Goal: Find specific page/section: Find specific page/section

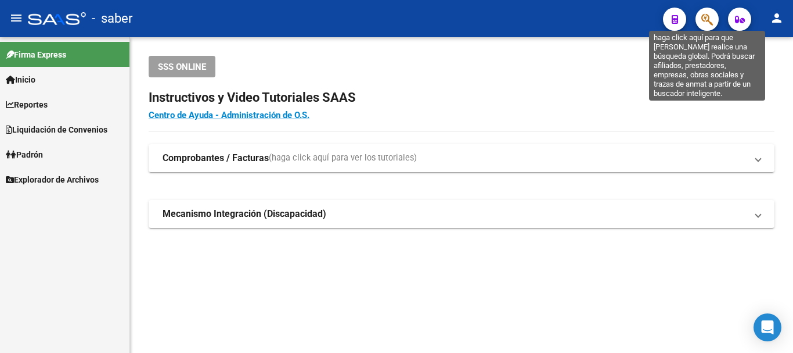
click at [706, 15] on icon "button" at bounding box center [708, 19] width 12 height 13
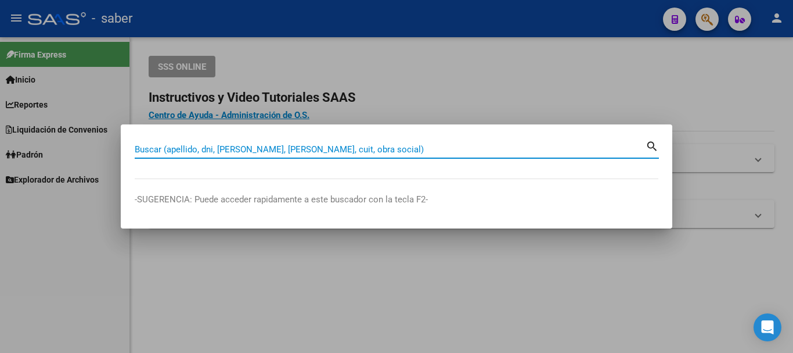
click at [249, 145] on input "Buscar (apellido, dni, [PERSON_NAME], [PERSON_NAME], cuit, obra social)" at bounding box center [390, 149] width 511 height 10
paste input "27232469906"
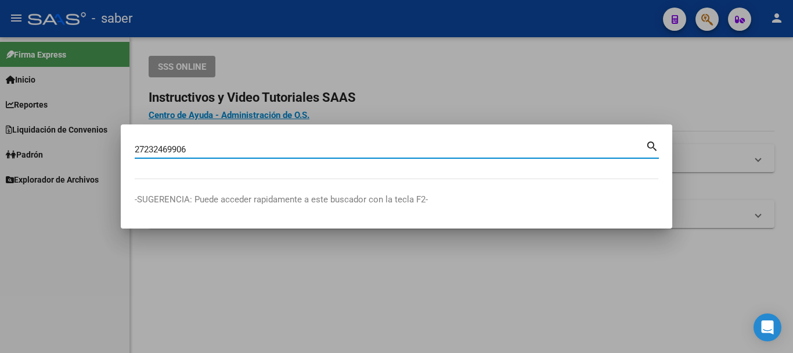
type input "27232469906"
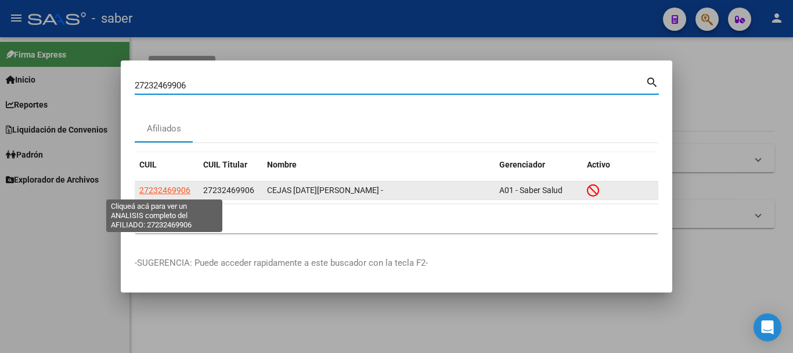
click at [182, 188] on span "27232469906" at bounding box center [164, 189] width 51 height 9
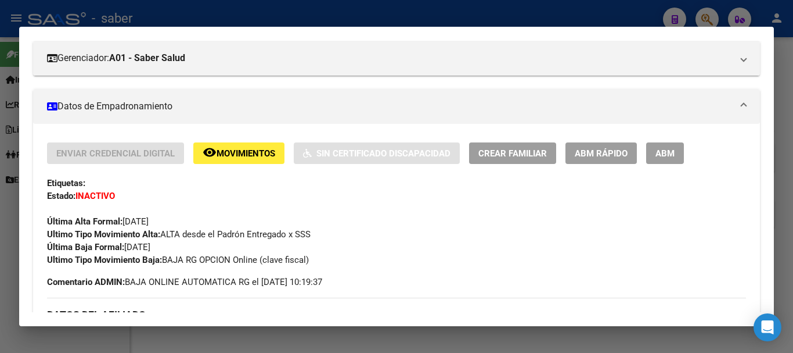
scroll to position [174, 0]
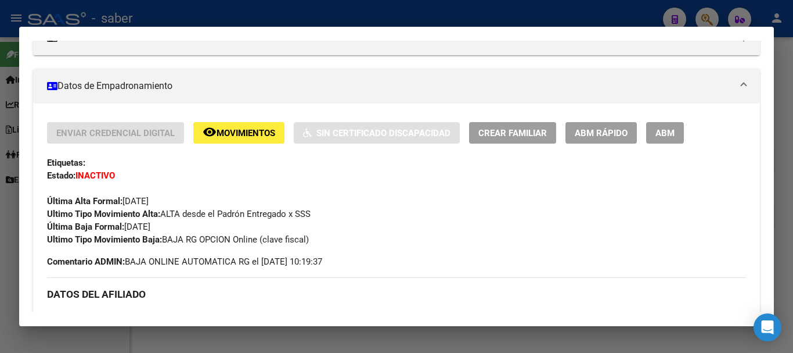
click at [540, 20] on div at bounding box center [396, 176] width 793 height 353
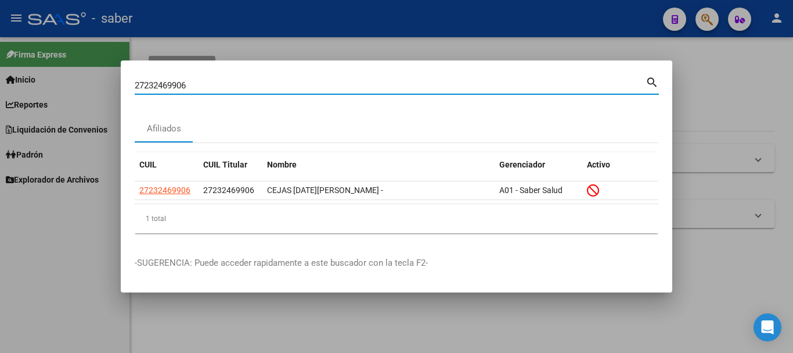
drag, startPoint x: 151, startPoint y: 86, endPoint x: 143, endPoint y: 81, distance: 8.9
click at [143, 84] on input "27232469906" at bounding box center [390, 85] width 511 height 10
click at [179, 84] on input "27232469906" at bounding box center [390, 85] width 511 height 10
drag, startPoint x: 179, startPoint y: 84, endPoint x: 207, endPoint y: 74, distance: 29.2
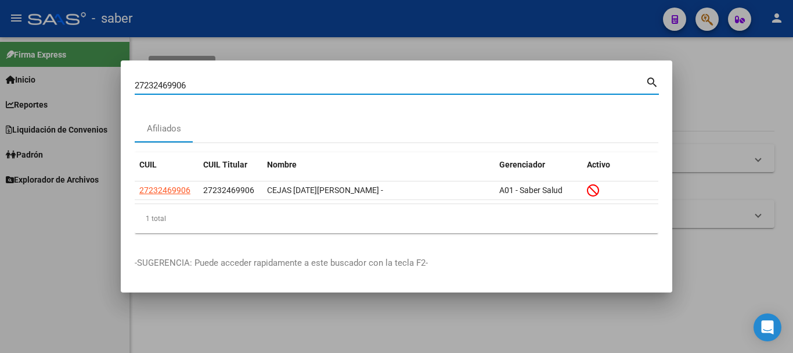
click at [185, 82] on input "27232469906" at bounding box center [390, 85] width 511 height 10
paste input "23374578014"
click at [188, 89] on input "23374578014" at bounding box center [390, 85] width 511 height 10
click at [189, 87] on input "23374578014" at bounding box center [390, 85] width 511 height 10
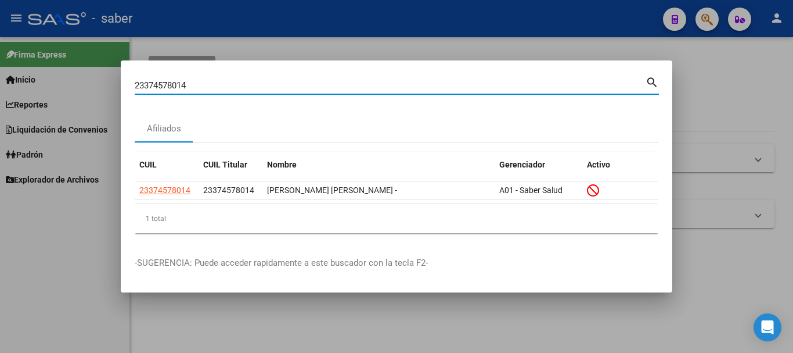
paste input "0303891561"
drag, startPoint x: 193, startPoint y: 131, endPoint x: 181, endPoint y: 103, distance: 30.2
click at [191, 130] on div "Afiliados" at bounding box center [397, 128] width 524 height 28
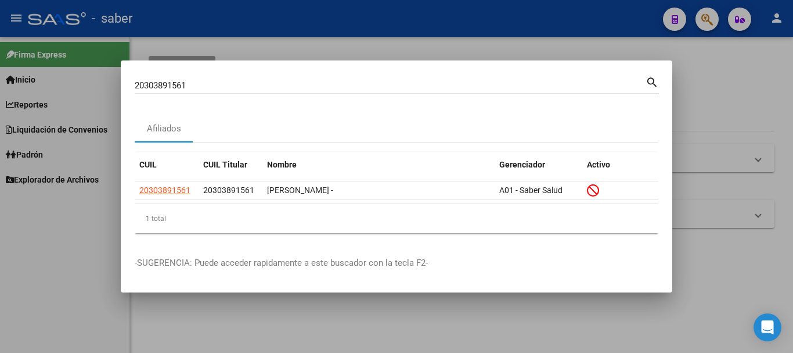
click at [187, 88] on input "20303891561" at bounding box center [390, 85] width 511 height 10
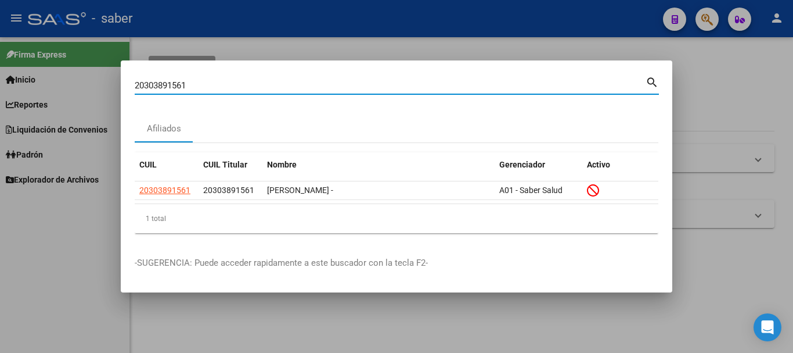
click at [187, 88] on input "20303891561" at bounding box center [390, 85] width 511 height 10
click at [186, 87] on input "20303891561" at bounding box center [390, 85] width 511 height 10
paste input "3314086449"
click at [181, 85] on input "23314086449" at bounding box center [390, 85] width 511 height 10
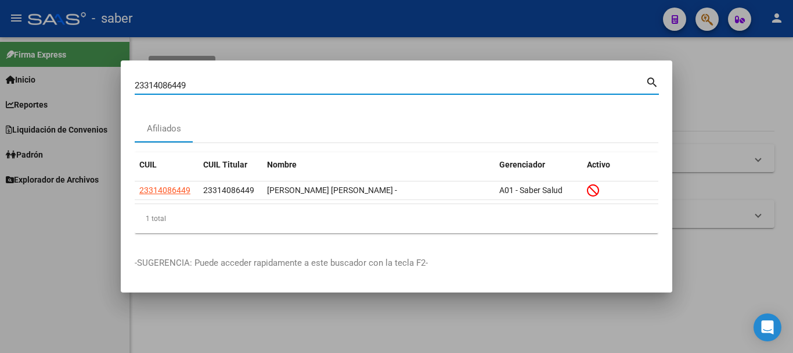
click at [179, 84] on input "23314086449" at bounding box center [390, 85] width 511 height 10
paste input "0362364036"
type input "20362364036"
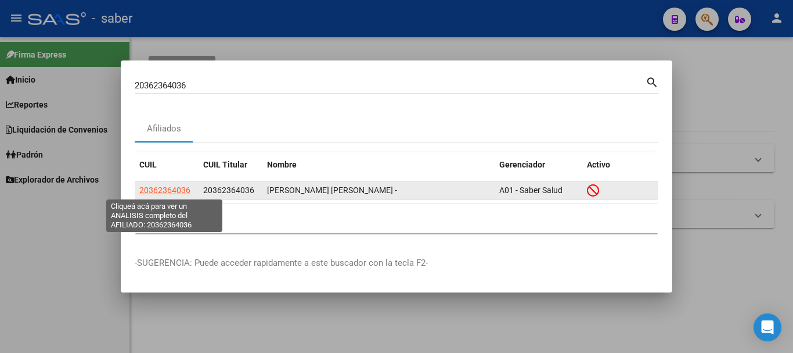
click at [184, 185] on span "20362364036" at bounding box center [164, 189] width 51 height 9
type textarea "20362364036"
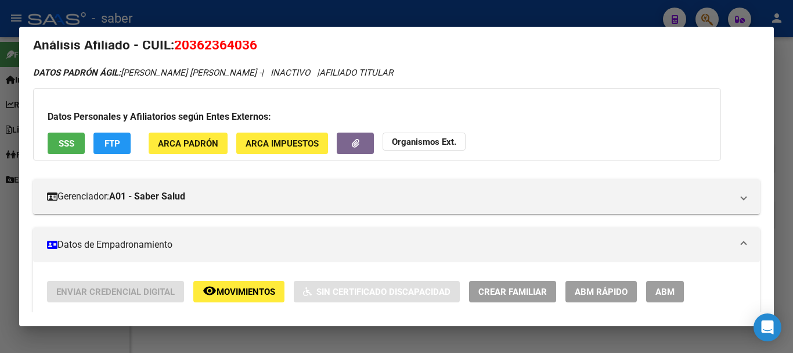
scroll to position [0, 0]
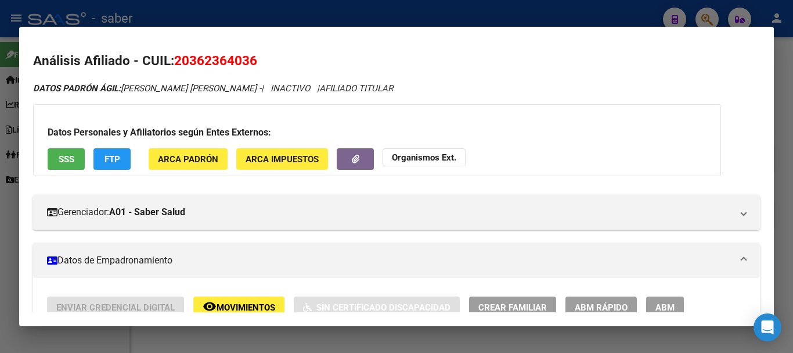
click at [555, 12] on div at bounding box center [396, 176] width 793 height 353
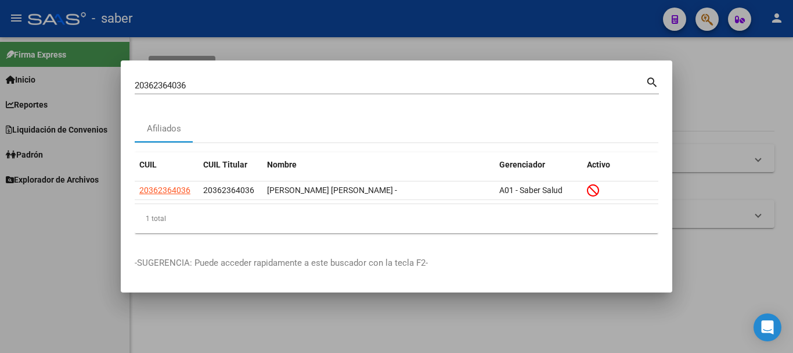
click at [189, 87] on input "20362364036" at bounding box center [390, 85] width 511 height 10
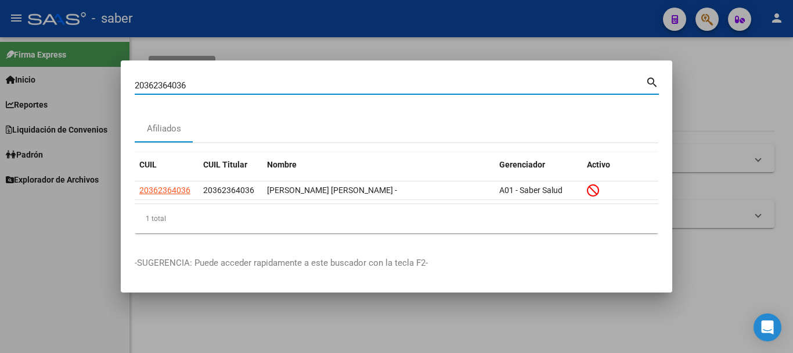
click at [189, 87] on input "20362364036" at bounding box center [390, 85] width 511 height 10
paste input "7357578294"
type input "27357578294"
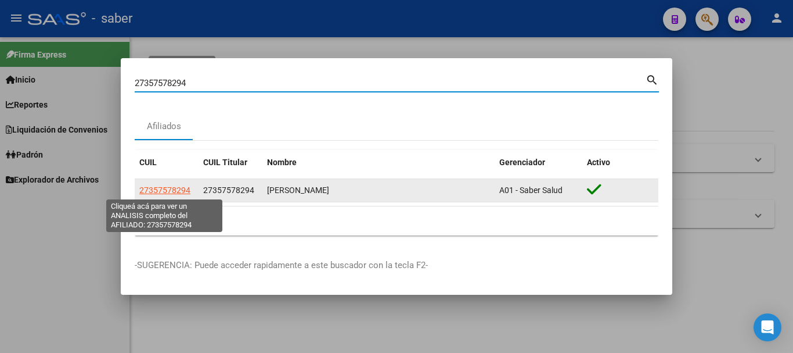
click at [171, 188] on span "27357578294" at bounding box center [164, 189] width 51 height 9
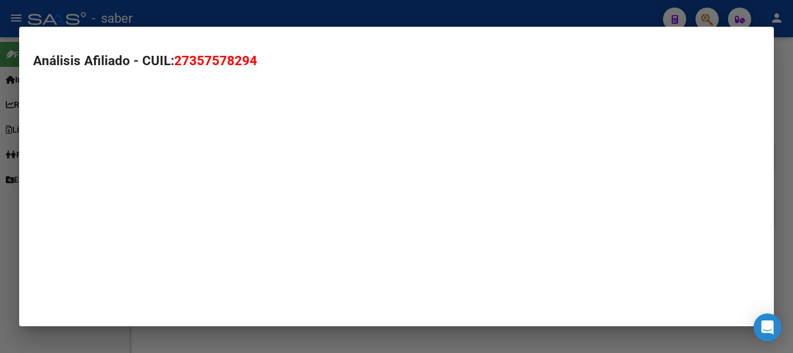
type textarea "27357578294"
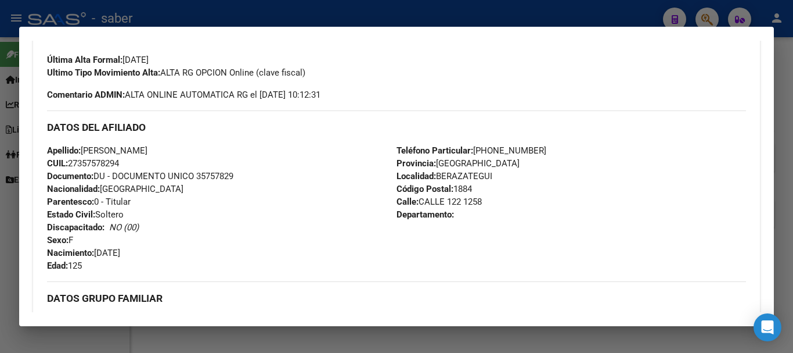
scroll to position [290, 0]
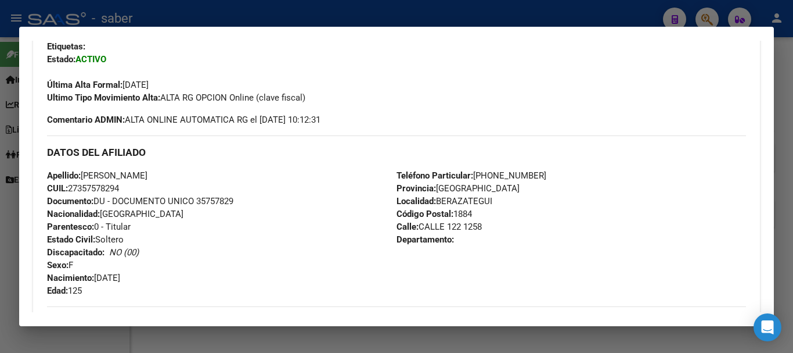
click at [324, 14] on div at bounding box center [396, 176] width 793 height 353
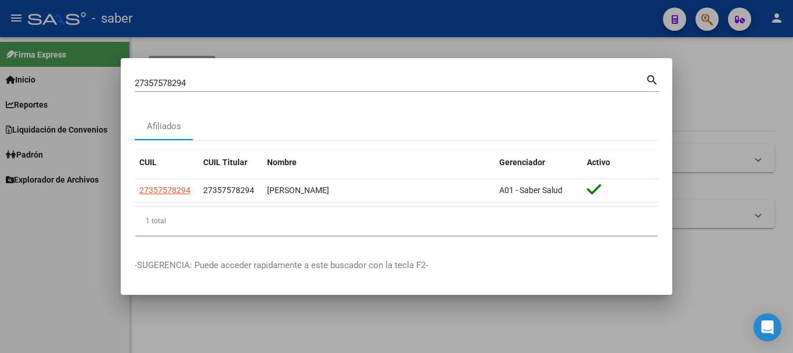
click at [177, 81] on input "27357578294" at bounding box center [390, 83] width 511 height 10
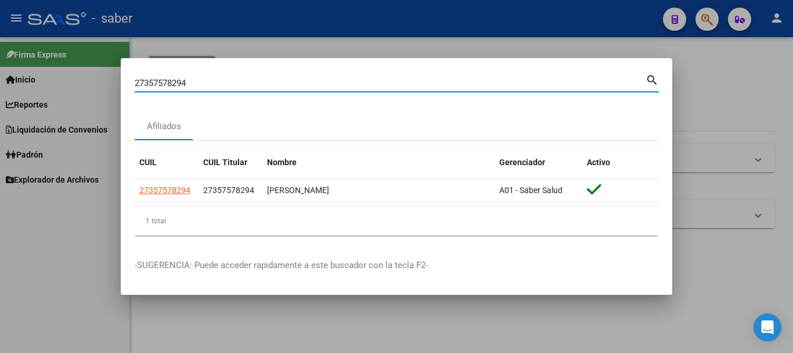
click at [177, 81] on input "27357578294" at bounding box center [390, 83] width 511 height 10
paste input "3459975349"
click at [229, 82] on input "23459975349" at bounding box center [390, 83] width 511 height 10
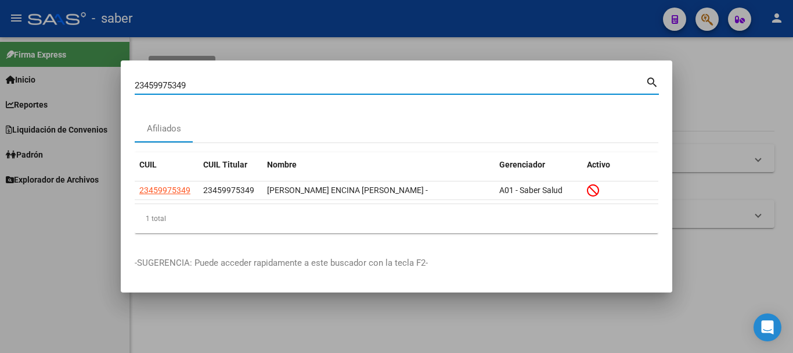
click at [177, 86] on input "23459975349" at bounding box center [390, 85] width 511 height 10
paste input "0415643595"
click at [175, 80] on input "20415643595" at bounding box center [390, 85] width 511 height 10
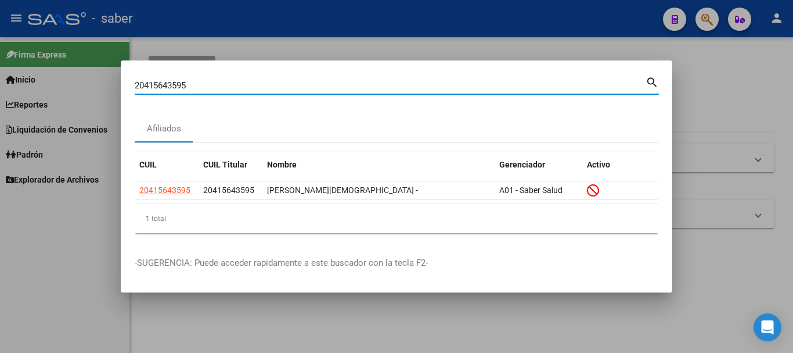
click at [175, 80] on input "20415643595" at bounding box center [390, 85] width 511 height 10
click at [178, 77] on div "20415643595 Buscar (apellido, dni, [PERSON_NAME], [PERSON_NAME], cuit, obra soc…" at bounding box center [390, 85] width 511 height 17
paste input "359055219"
click at [182, 83] on input "20359055219" at bounding box center [390, 85] width 511 height 10
click at [164, 87] on input "20359055219" at bounding box center [390, 85] width 511 height 10
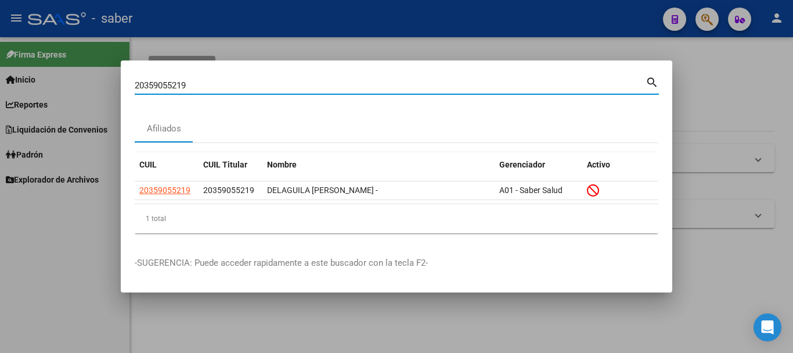
click at [164, 87] on input "20359055219" at bounding box center [390, 85] width 511 height 10
drag, startPoint x: 164, startPoint y: 87, endPoint x: 171, endPoint y: 88, distance: 7.6
click at [164, 88] on input "20359055219" at bounding box center [390, 85] width 511 height 10
paste input "292737786"
click at [151, 78] on div "20292737786 Buscar (apellido, dni, cuil, [PERSON_NAME], cuit, obra social) sear…" at bounding box center [397, 84] width 525 height 20
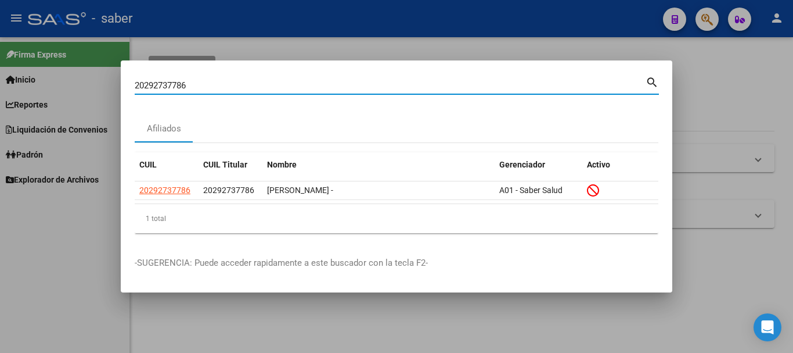
click at [150, 80] on input "20292737786" at bounding box center [390, 85] width 511 height 10
click at [151, 80] on input "20292737786" at bounding box center [390, 85] width 511 height 10
paste input "449680635"
click at [161, 84] on input "20449680635" at bounding box center [390, 85] width 511 height 10
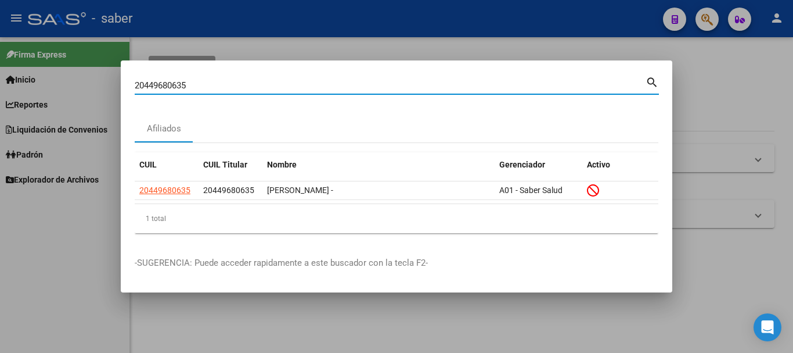
paste input "3448374904"
click at [185, 81] on input "23448374904" at bounding box center [390, 85] width 511 height 10
click at [184, 81] on input "23448374904" at bounding box center [390, 85] width 511 height 10
click at [169, 84] on input "23448374904" at bounding box center [390, 85] width 511 height 10
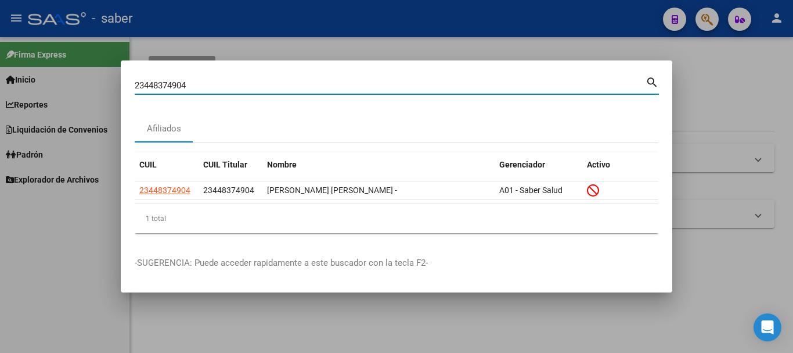
click at [169, 84] on input "23448374904" at bounding box center [390, 85] width 511 height 10
click at [170, 82] on input "23448374904" at bounding box center [390, 85] width 511 height 10
paste input "0221742436"
click at [173, 85] on input "20221742436" at bounding box center [390, 85] width 511 height 10
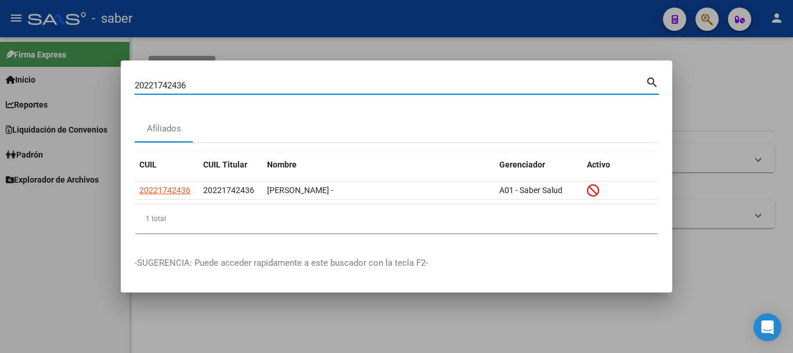
paste input "300909214"
click at [184, 90] on input "20300909214" at bounding box center [390, 85] width 511 height 10
paste input "10107892"
click at [151, 82] on input "20310107892" at bounding box center [390, 85] width 511 height 10
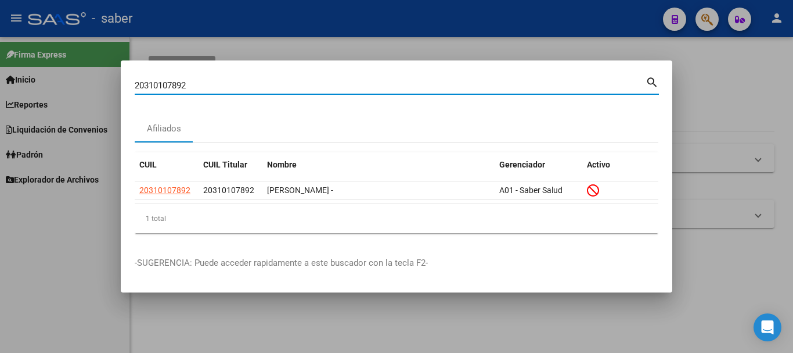
click at [151, 82] on input "20310107892" at bounding box center [390, 85] width 511 height 10
paste input "7294616255"
click at [145, 87] on input "27294616255" at bounding box center [390, 85] width 511 height 10
drag, startPoint x: 145, startPoint y: 87, endPoint x: 138, endPoint y: 82, distance: 8.7
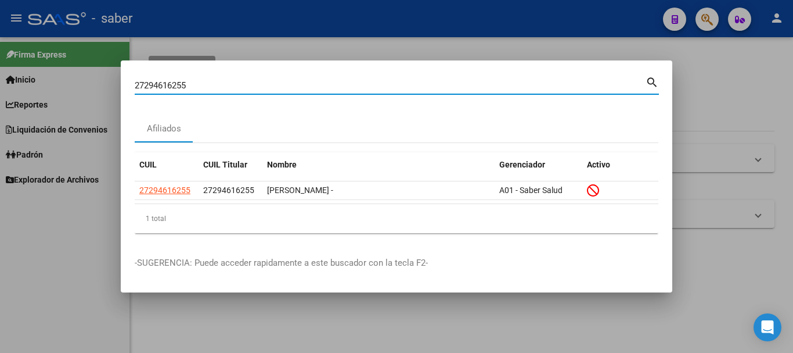
click at [141, 86] on input "27294616255" at bounding box center [390, 85] width 511 height 10
paste input "0314315856"
click at [159, 85] on input "20314315856" at bounding box center [390, 85] width 511 height 10
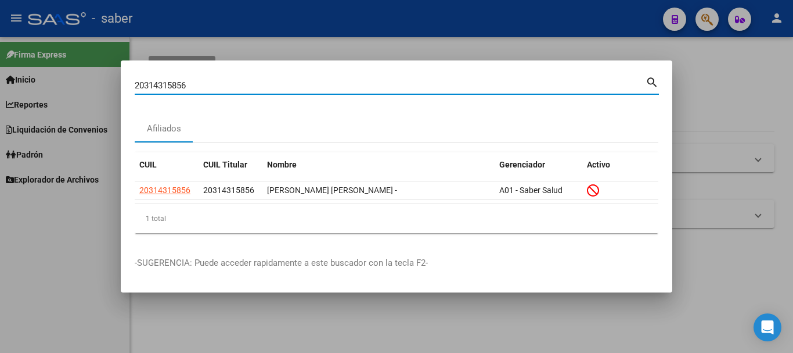
paste input "286974989"
click at [158, 82] on input "20286974989" at bounding box center [390, 85] width 511 height 10
click at [156, 83] on input "20286974989" at bounding box center [390, 85] width 511 height 10
paste input "354017084"
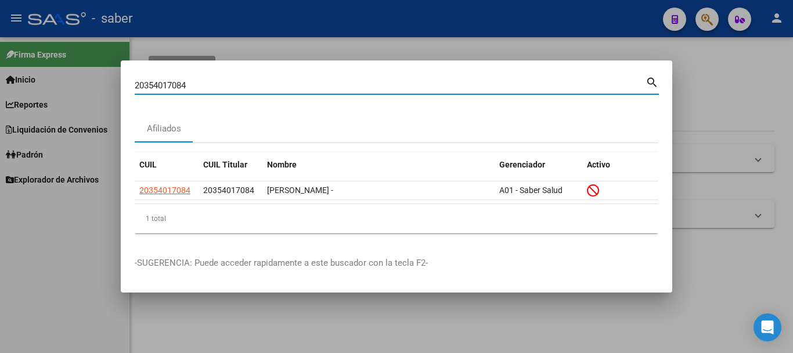
click at [181, 86] on input "20354017084" at bounding box center [390, 85] width 511 height 10
paste input
click at [189, 87] on input "20354017084" at bounding box center [390, 85] width 511 height 10
click at [188, 87] on input "20354017084" at bounding box center [390, 85] width 511 height 10
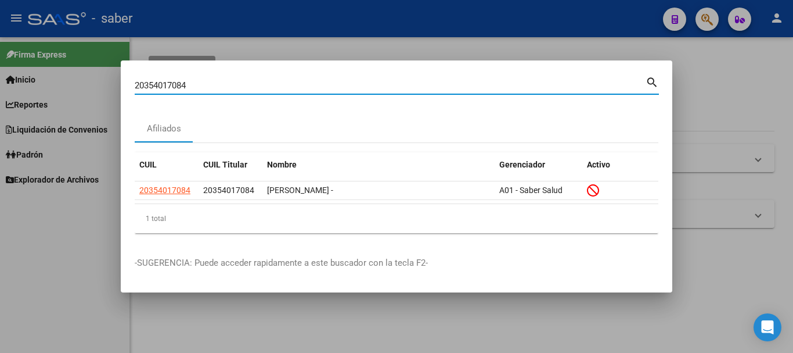
click at [186, 87] on input "20354017084" at bounding box center [390, 85] width 511 height 10
paste input "741797856"
click at [192, 85] on input "27417978564" at bounding box center [390, 85] width 511 height 10
click at [159, 80] on input "27417978564" at bounding box center [390, 85] width 511 height 10
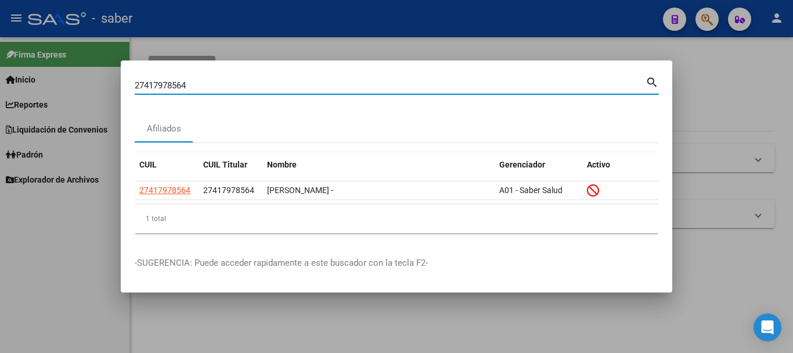
click at [156, 80] on input "27417978564" at bounding box center [390, 85] width 511 height 10
paste input "0360657842"
click at [147, 87] on input "20360657842" at bounding box center [390, 85] width 511 height 10
paste input "7184522085"
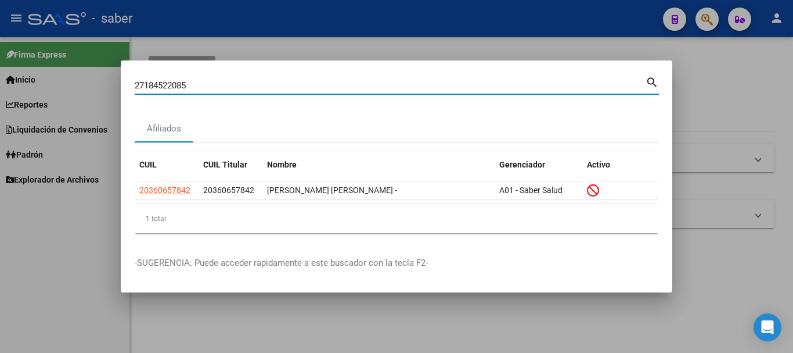
type input "27184522085"
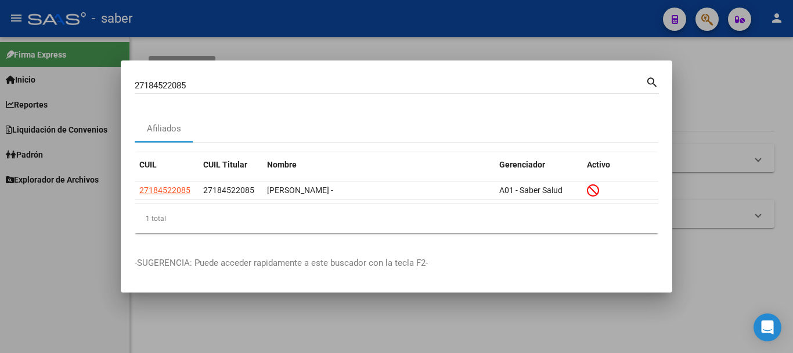
click at [502, 46] on div at bounding box center [396, 176] width 793 height 353
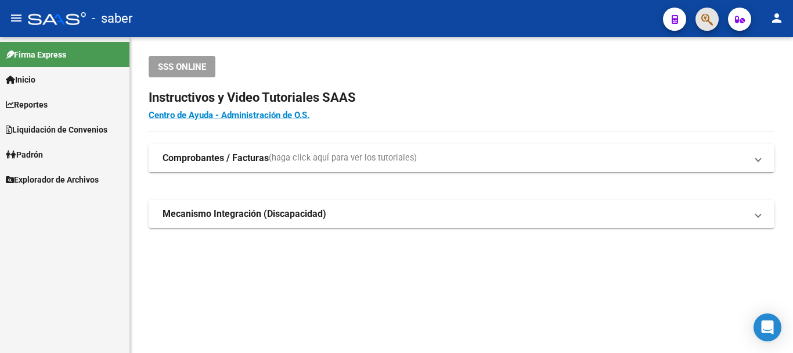
click at [706, 10] on span "button" at bounding box center [708, 20] width 12 height 24
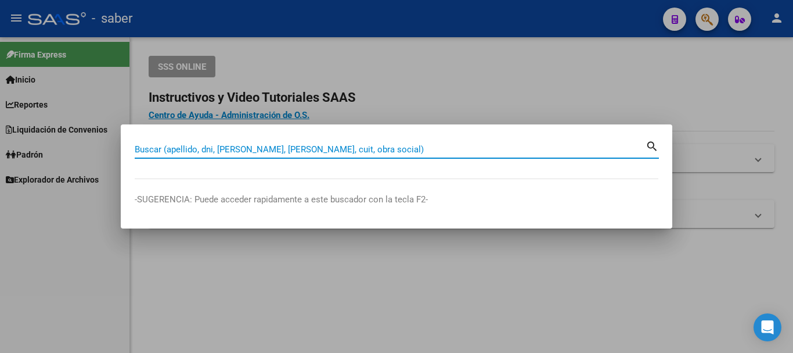
click at [154, 145] on input "Buscar (apellido, dni, [PERSON_NAME], [PERSON_NAME], cuit, obra social)" at bounding box center [390, 149] width 511 height 10
paste input "20-38842694-3"
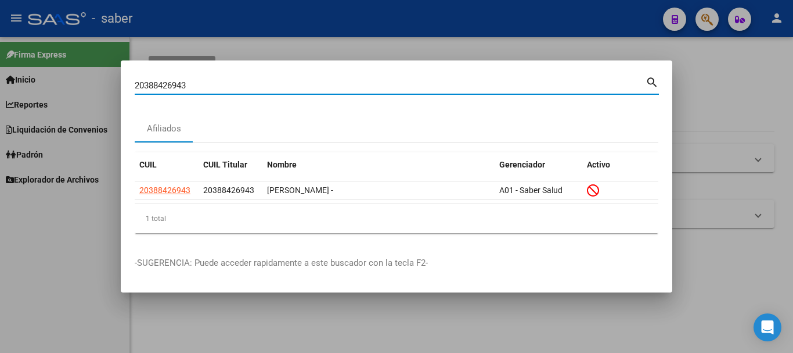
click at [174, 89] on input "20388426943" at bounding box center [390, 85] width 511 height 10
paste input "52926079"
click at [188, 81] on input "20352926079" at bounding box center [390, 85] width 511 height 10
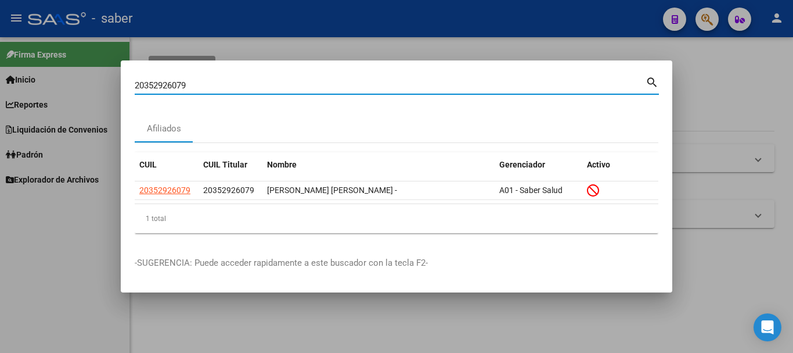
paste input "09853513"
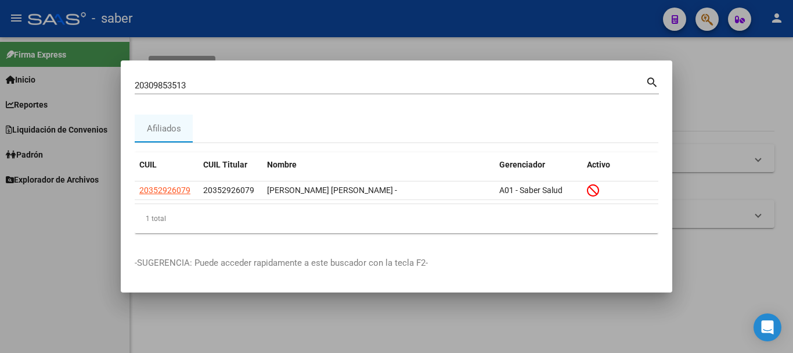
click at [159, 85] on input "20309853513" at bounding box center [390, 85] width 511 height 10
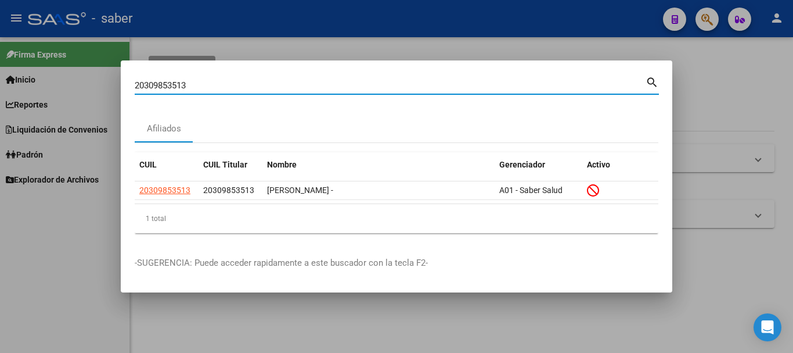
click at [157, 84] on input "20309853513" at bounding box center [390, 85] width 511 height 10
drag, startPoint x: 157, startPoint y: 84, endPoint x: 150, endPoint y: 85, distance: 7.0
click at [152, 85] on input "20309853513" at bounding box center [390, 85] width 511 height 10
paste input "7370348036"
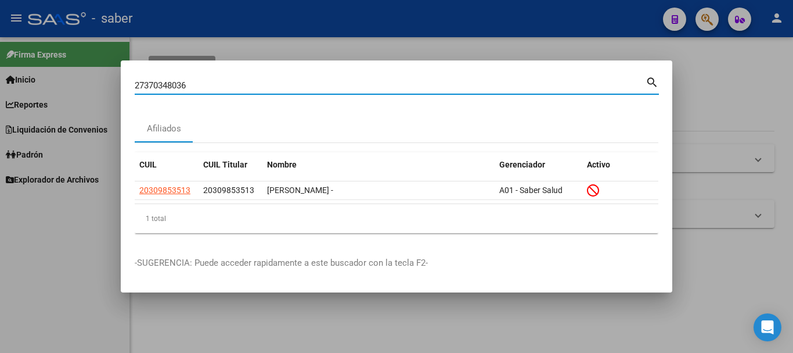
type input "27370348036"
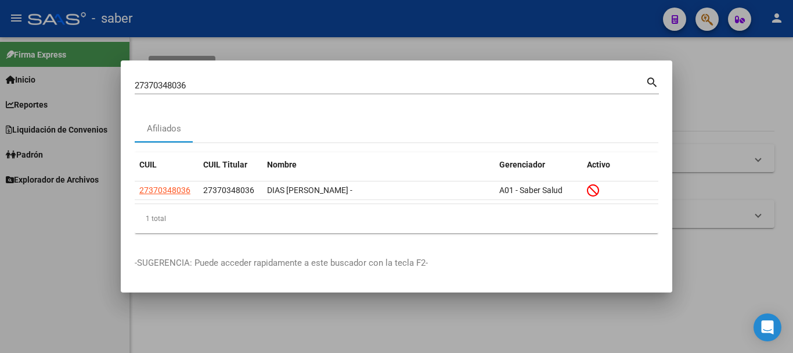
click at [410, 50] on div at bounding box center [396, 176] width 793 height 353
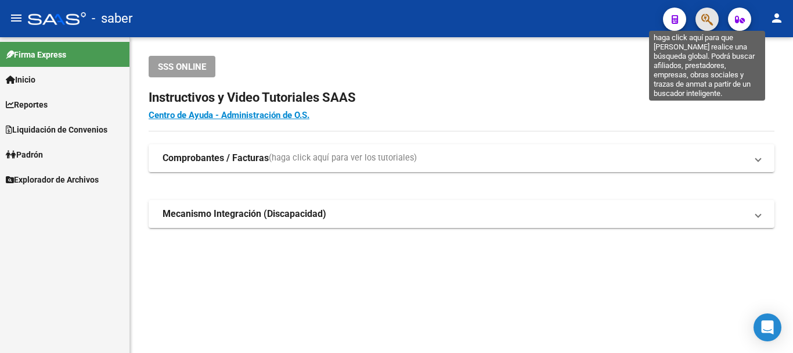
click at [708, 17] on icon "button" at bounding box center [708, 19] width 12 height 13
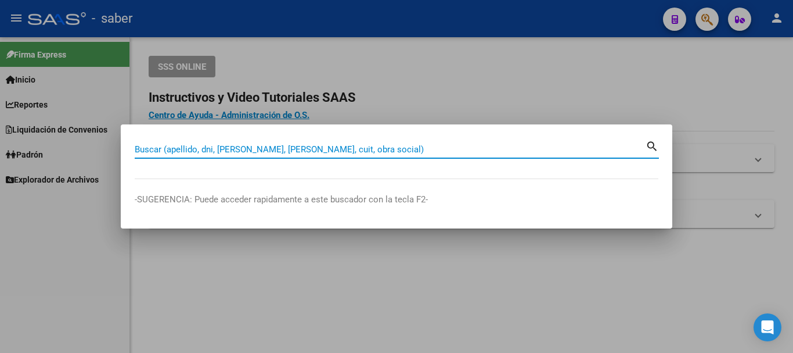
click at [222, 152] on input "Buscar (apellido, dni, [PERSON_NAME], [PERSON_NAME], cuit, obra social)" at bounding box center [390, 149] width 511 height 10
paste input "27398122688"
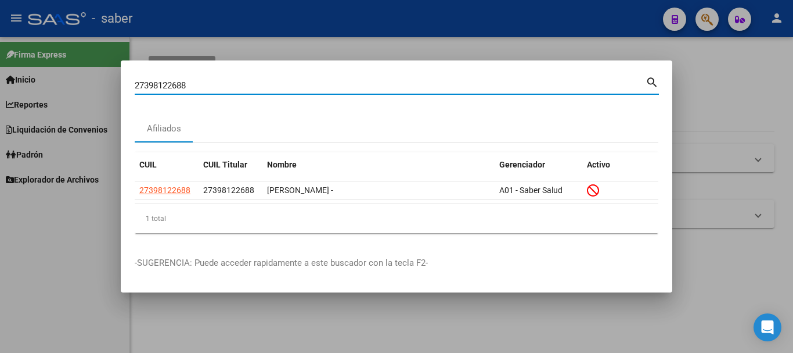
click at [173, 87] on input "27398122688" at bounding box center [390, 85] width 511 height 10
paste input "3428855949"
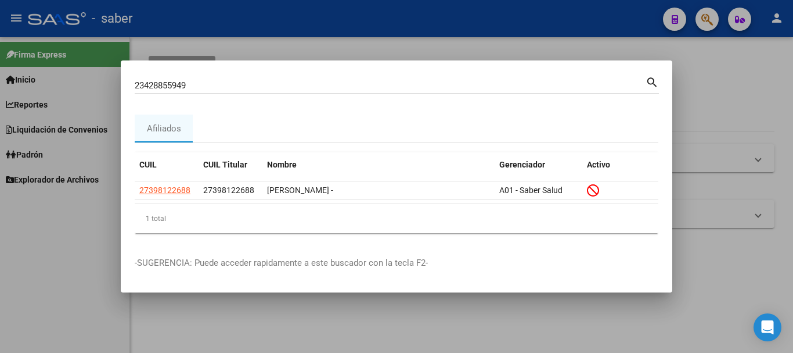
click at [173, 87] on input "23428855949" at bounding box center [390, 85] width 511 height 10
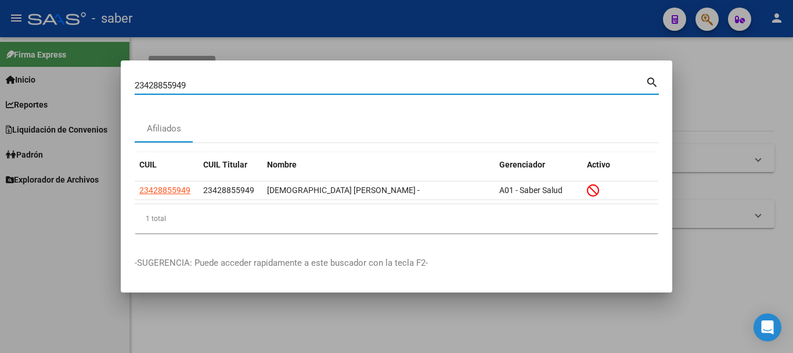
click at [157, 84] on input "23428855949" at bounding box center [390, 85] width 511 height 10
click at [162, 85] on input "23428855949" at bounding box center [390, 85] width 511 height 10
click at [161, 85] on input "23428855949" at bounding box center [390, 85] width 511 height 10
paste input "0240262364"
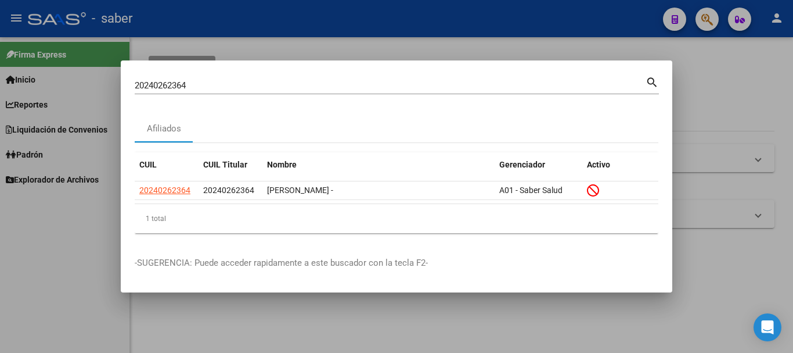
click at [158, 75] on div "20240262364 Buscar (apellido, dni, cuil, [PERSON_NAME], cuit, obra social) sear…" at bounding box center [397, 84] width 525 height 20
click at [158, 82] on div "20240262364 Buscar (apellido, dni, cuil, [PERSON_NAME], cuit, obra social)" at bounding box center [390, 85] width 511 height 17
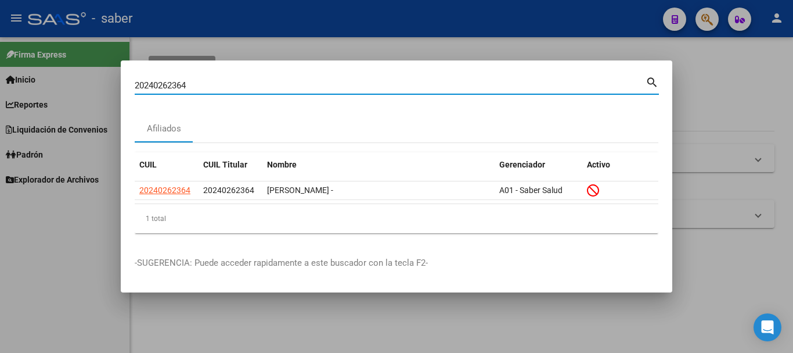
click at [158, 82] on input "20240262364" at bounding box center [390, 85] width 511 height 10
paste input "3373540099"
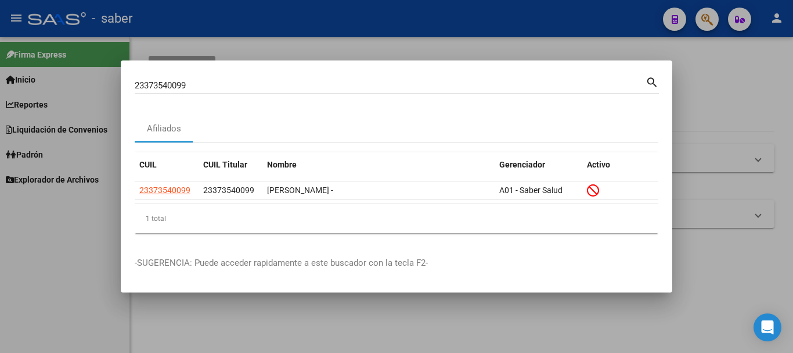
click at [167, 79] on div "23373540099 Buscar (apellido, dni, [PERSON_NAME], [PERSON_NAME], cuit, obra soc…" at bounding box center [390, 85] width 511 height 17
drag, startPoint x: 167, startPoint y: 79, endPoint x: 178, endPoint y: 77, distance: 11.7
click at [174, 78] on div "23373540099 Buscar (apellido, dni, [PERSON_NAME], [PERSON_NAME], cuit, obra soc…" at bounding box center [390, 85] width 511 height 17
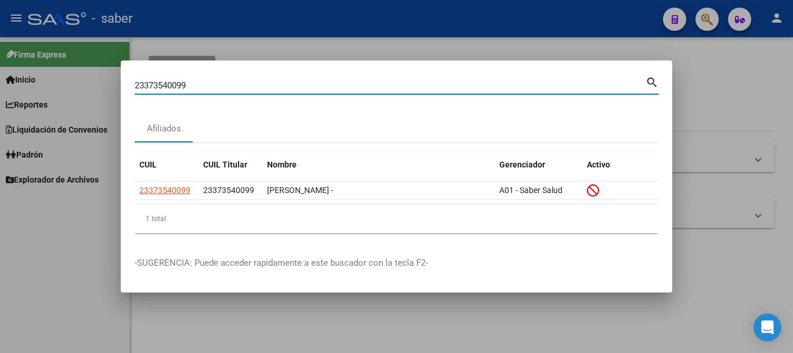
click at [156, 90] on input "23373540099" at bounding box center [390, 85] width 511 height 10
paste input "0323034193"
click at [173, 80] on input "20323034193" at bounding box center [390, 85] width 511 height 10
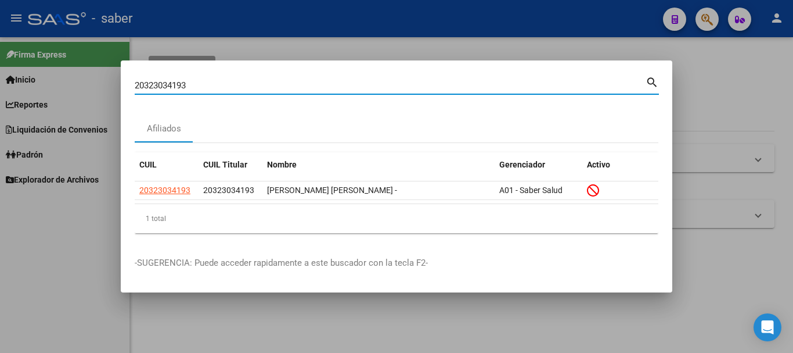
click at [173, 80] on input "20323034193" at bounding box center [390, 85] width 511 height 10
paste input "3386682569"
click at [178, 86] on input "23386682569" at bounding box center [390, 85] width 511 height 10
drag, startPoint x: 178, startPoint y: 86, endPoint x: 172, endPoint y: 23, distance: 63.6
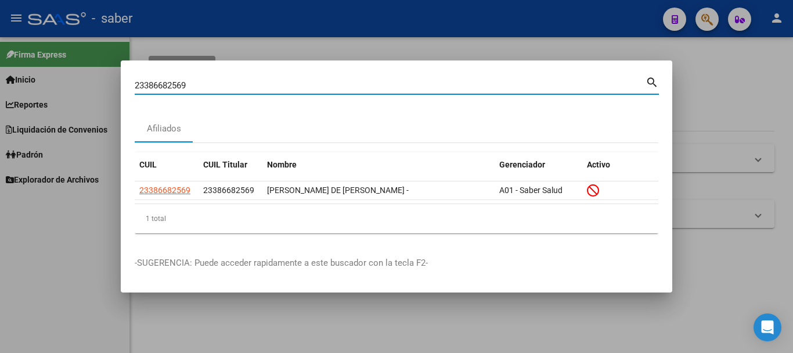
click at [172, 23] on div "23386682569 Buscar (apellido, dni, cuil, nro traspaso, cuit, obra social) searc…" at bounding box center [396, 176] width 793 height 353
paste input "0281071441"
type input "20281071441"
